Goal: Task Accomplishment & Management: Use online tool/utility

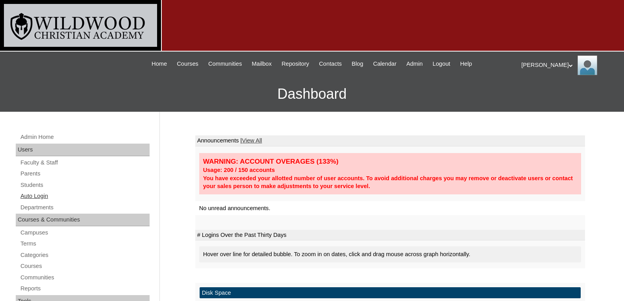
click at [38, 197] on link "Auto Login" at bounding box center [85, 196] width 130 height 10
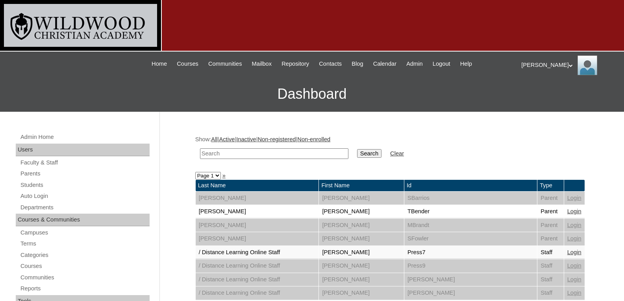
click at [233, 152] on input "text" at bounding box center [274, 153] width 148 height 11
type input "gra"
click at [357, 149] on input "Search" at bounding box center [369, 153] width 24 height 9
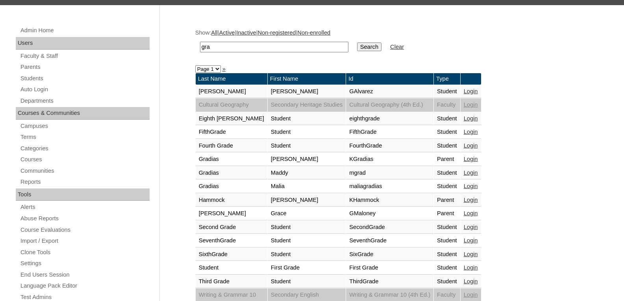
scroll to position [108, 0]
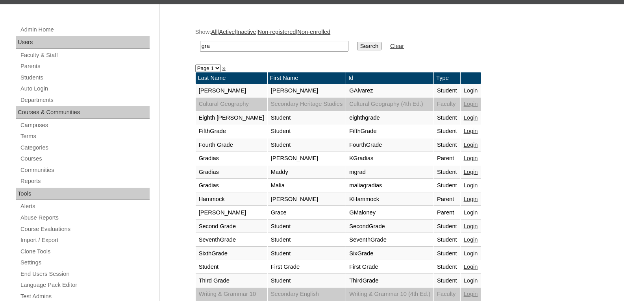
click at [478, 160] on link "Login" at bounding box center [471, 158] width 14 height 6
